Goal: Transaction & Acquisition: Download file/media

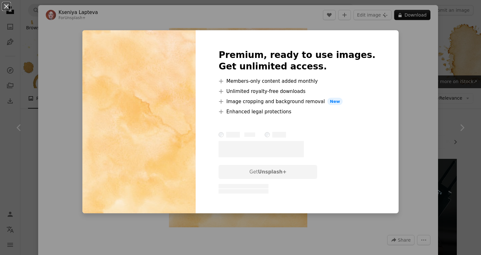
scroll to position [470, 0]
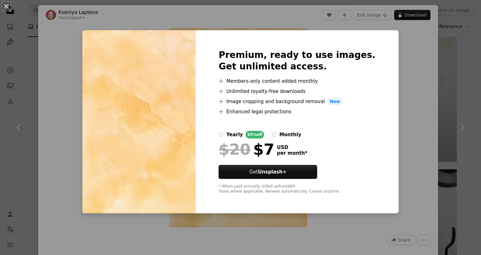
click at [410, 85] on div "An X shape Premium, ready to use images. Get unlimited access. A plus sign Memb…" at bounding box center [240, 127] width 481 height 255
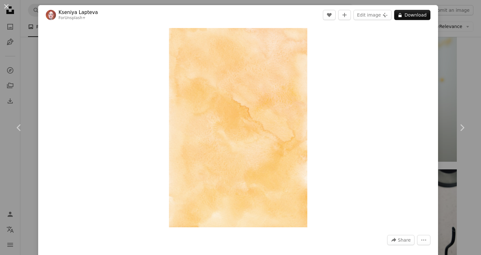
click at [457, 79] on div "An X shape Chevron left Chevron right [PERSON_NAME] For Unsplash+ A heart A plu…" at bounding box center [240, 127] width 481 height 255
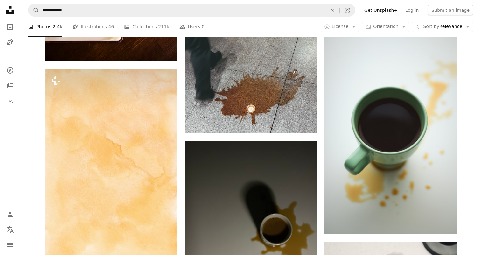
scroll to position [386, 0]
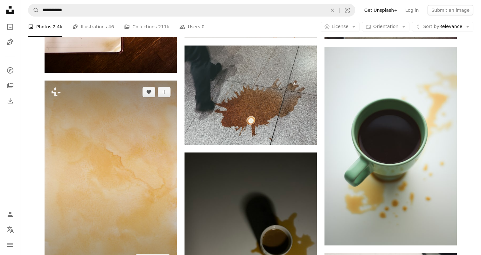
click at [147, 143] on img at bounding box center [110, 175] width 132 height 190
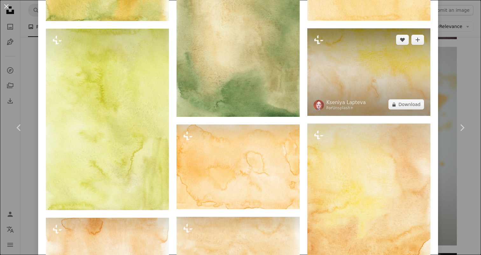
scroll to position [623, 0]
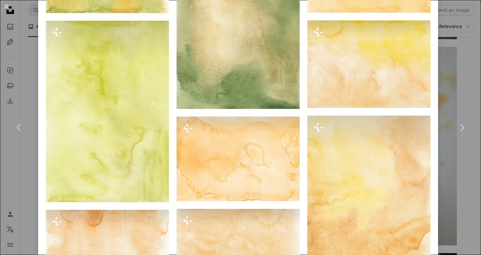
click at [457, 78] on div "An X shape Chevron left Chevron right [PERSON_NAME] For Unsplash+ A heart A plu…" at bounding box center [240, 127] width 481 height 255
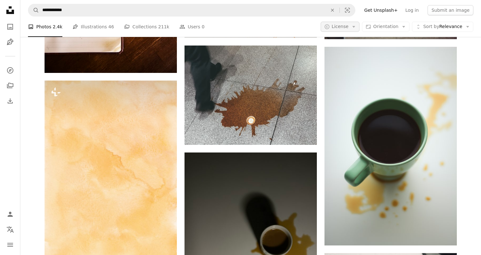
click at [346, 28] on span "License" at bounding box center [339, 26] width 17 height 5
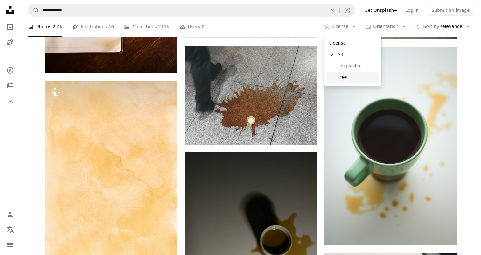
click at [348, 77] on span "Free" at bounding box center [356, 77] width 39 height 6
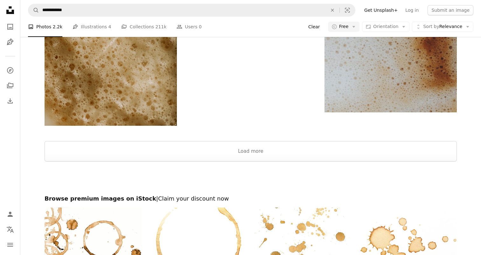
scroll to position [1082, 0]
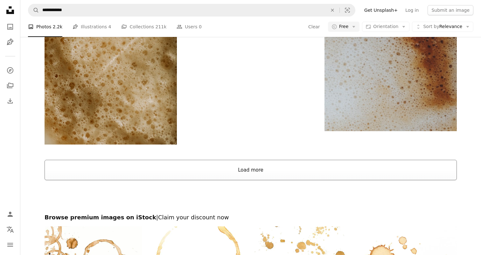
click at [270, 174] on button "Load more" at bounding box center [250, 170] width 412 height 20
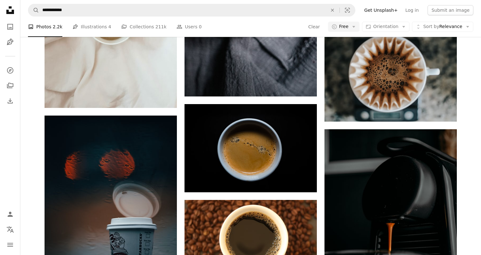
scroll to position [4897, 0]
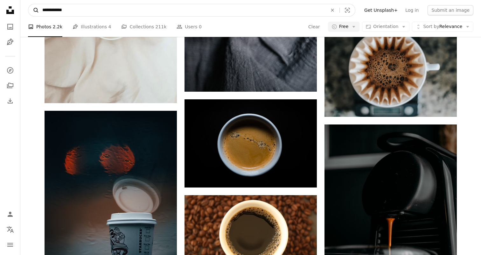
drag, startPoint x: 73, startPoint y: 14, endPoint x: 34, endPoint y: 14, distance: 39.4
click at [35, 14] on form "**********" at bounding box center [191, 10] width 327 height 13
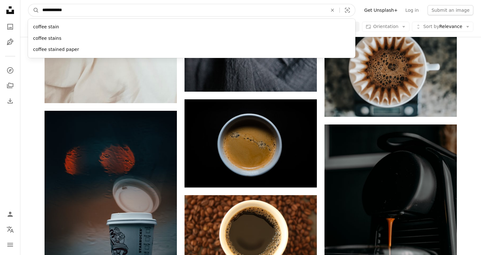
click at [60, 11] on input "**********" at bounding box center [182, 10] width 286 height 12
click at [59, 12] on input "**********" at bounding box center [182, 10] width 286 height 12
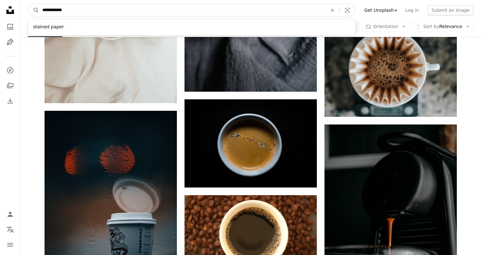
type input "**********"
click button "A magnifying glass" at bounding box center [33, 10] width 11 height 12
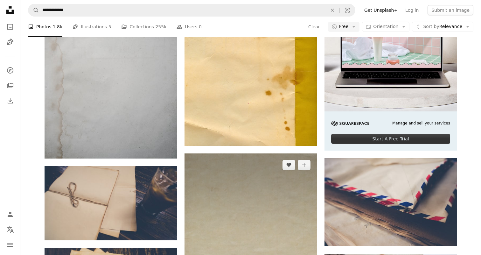
scroll to position [168, 0]
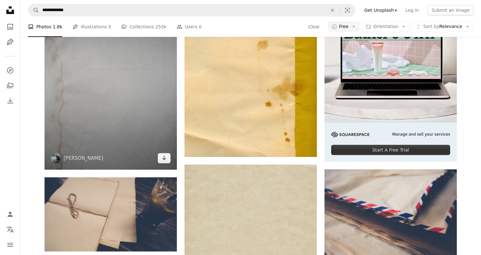
click at [127, 81] on img at bounding box center [110, 79] width 132 height 179
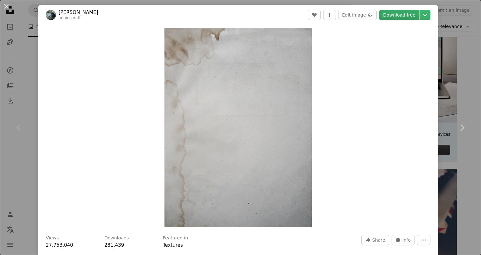
click at [397, 10] on link "Download free" at bounding box center [399, 15] width 40 height 10
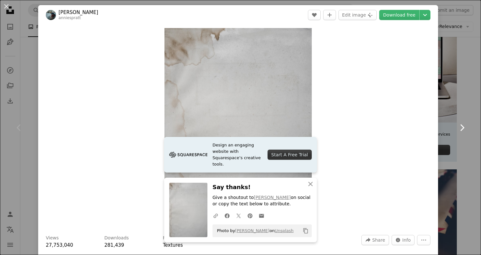
click at [469, 100] on link "Chevron right" at bounding box center [461, 127] width 38 height 61
